Goal: Information Seeking & Learning: Learn about a topic

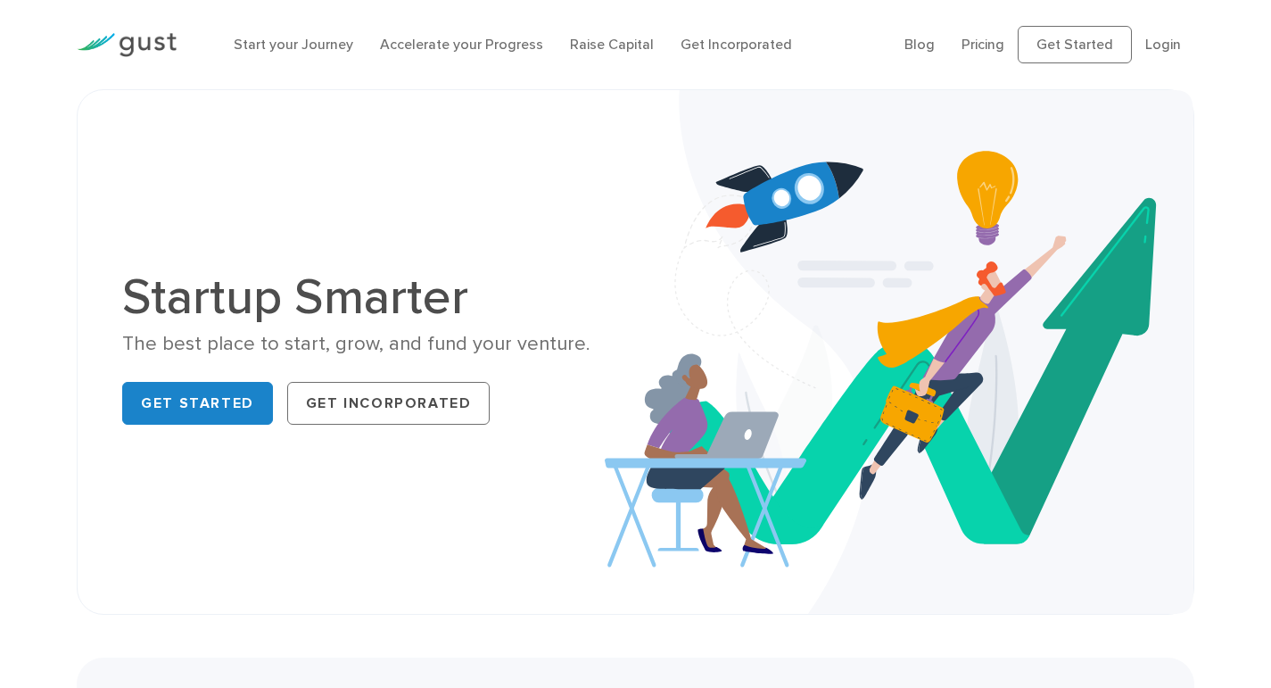
click at [1143, 49] on ul "Blog FAQ Pricing Get Started Login Login" at bounding box center [1049, 44] width 290 height 37
click at [1161, 44] on link "Login" at bounding box center [1163, 44] width 36 height 17
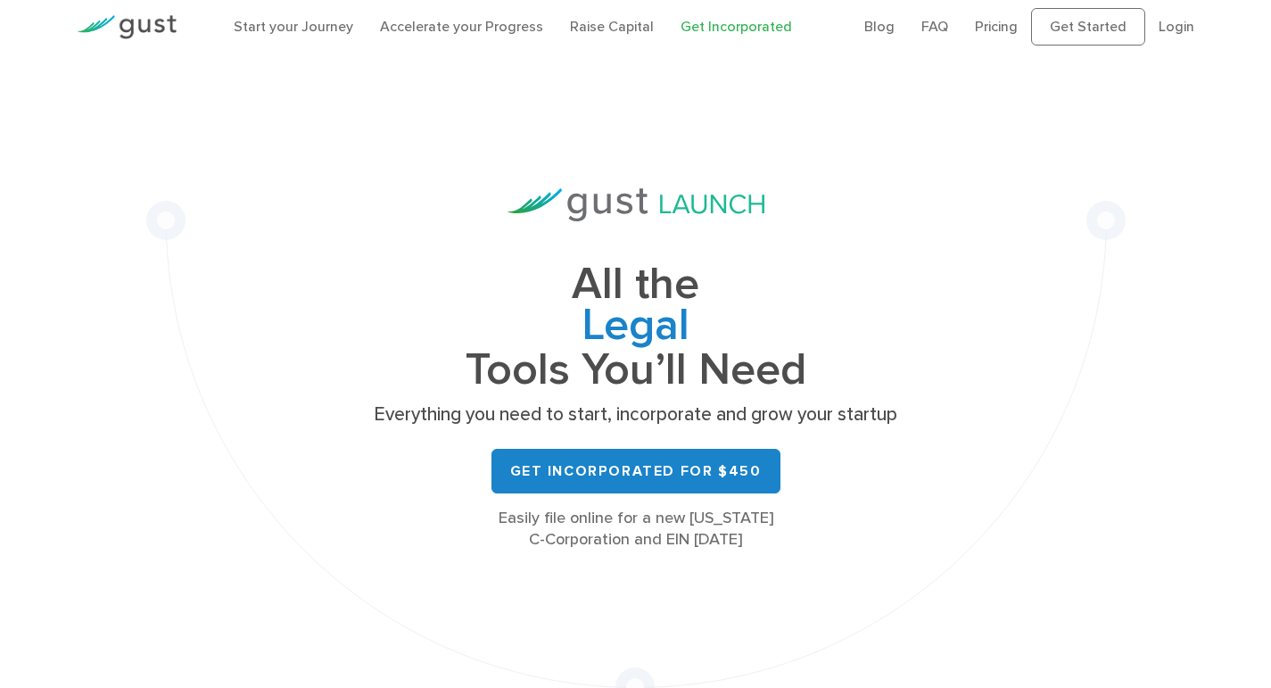
scroll to position [30, 0]
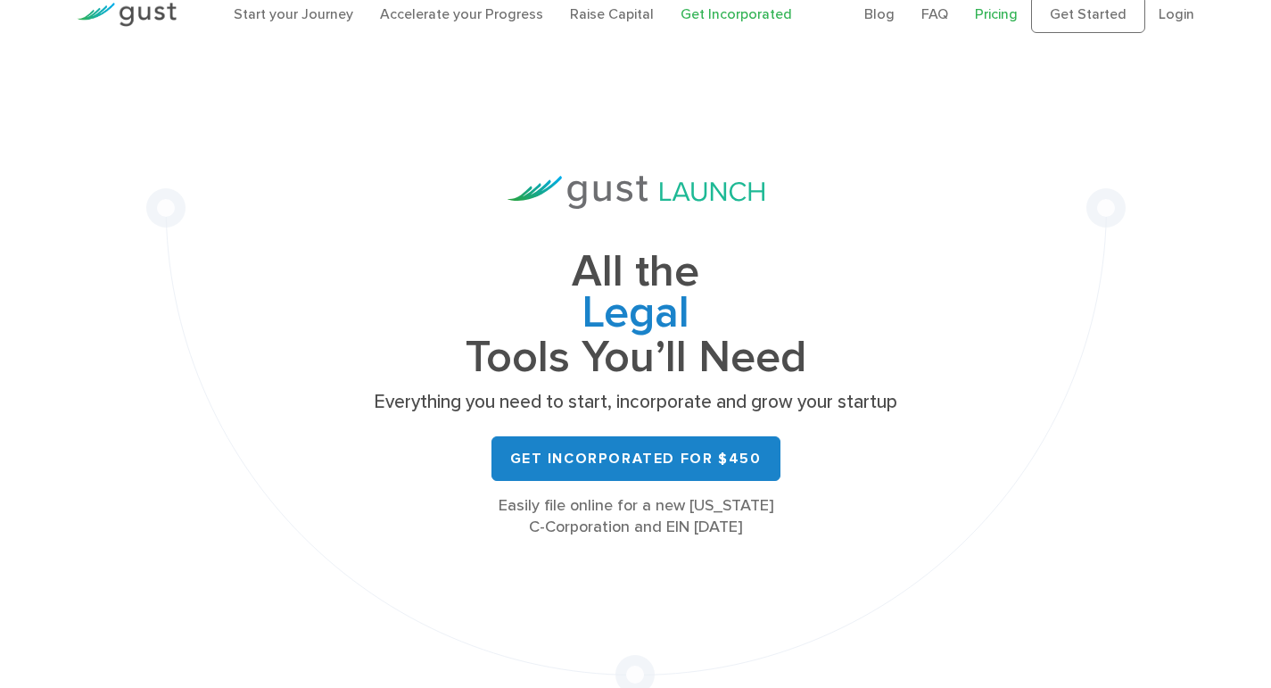
click at [994, 14] on link "Pricing" at bounding box center [996, 13] width 43 height 17
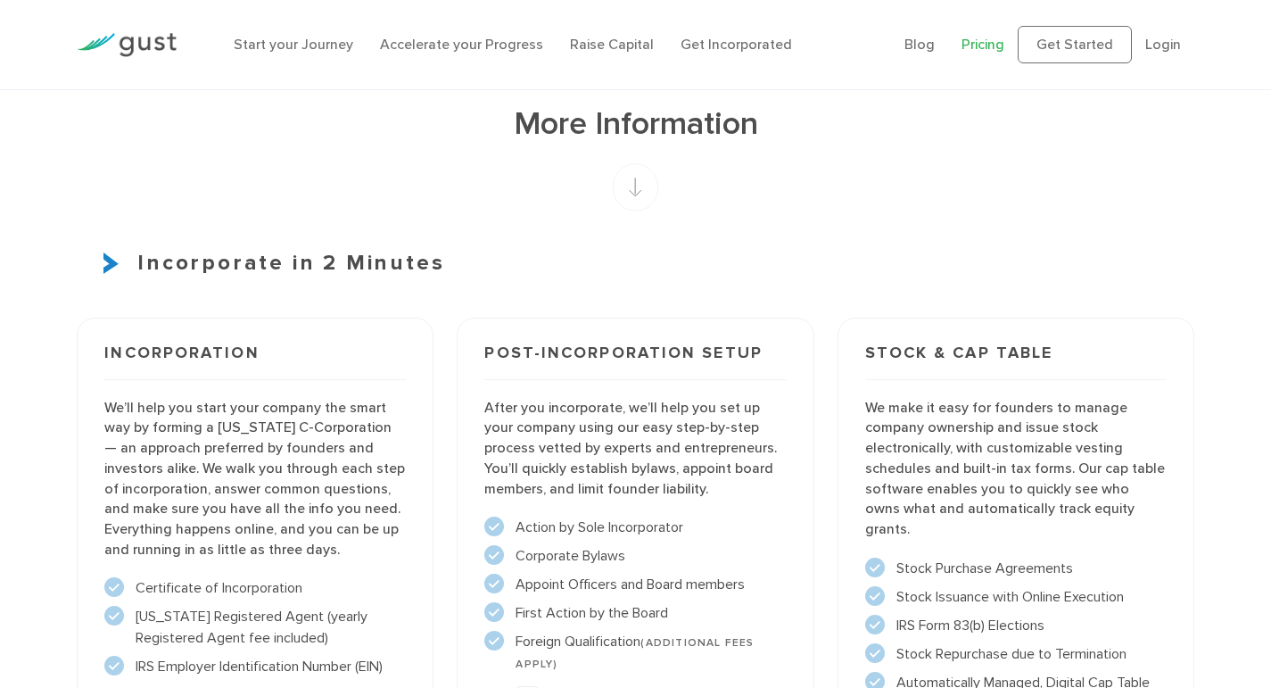
scroll to position [1242, 0]
